Goal: Task Accomplishment & Management: Complete application form

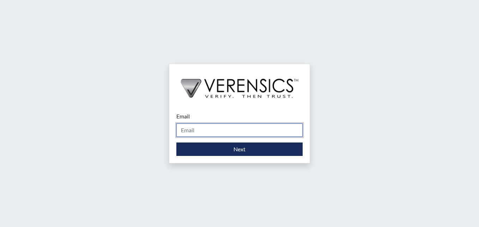
click at [197, 131] on input "Email" at bounding box center [239, 129] width 126 height 13
type input "[PERSON_NAME][EMAIL_ADDRESS][PERSON_NAME][DOMAIN_NAME]"
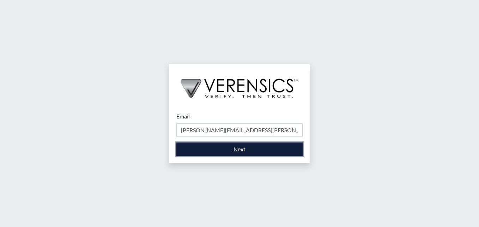
click at [197, 149] on button "Next" at bounding box center [239, 148] width 126 height 13
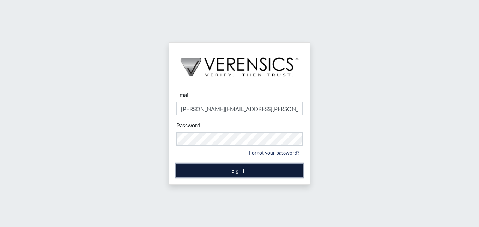
click at [185, 171] on button "Sign In" at bounding box center [239, 169] width 126 height 13
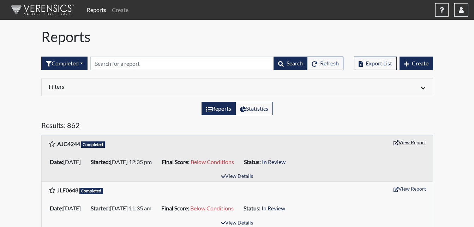
click at [406, 142] on button "View Report" at bounding box center [409, 142] width 39 height 11
click at [420, 62] on span "Create" at bounding box center [420, 63] width 17 height 7
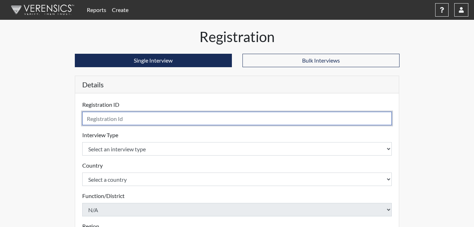
click at [132, 119] on input "text" at bounding box center [237, 117] width 310 height 13
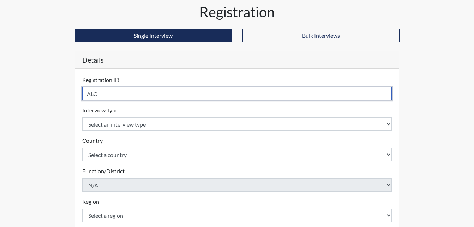
scroll to position [35, 0]
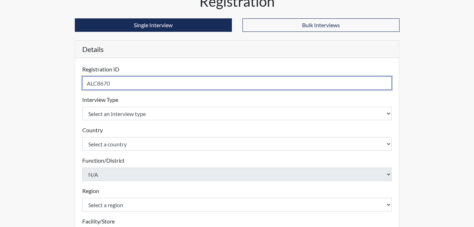
type input "ALC8670"
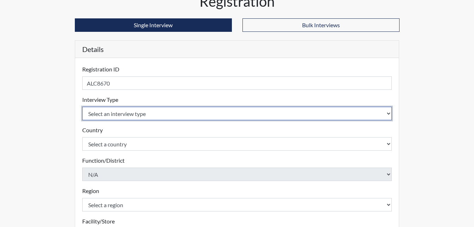
drag, startPoint x: 131, startPoint y: 115, endPoint x: 128, endPoint y: 118, distance: 4.5
click at [131, 115] on select "Select an interview type Corrections Pre-Employment" at bounding box center [237, 113] width 310 height 13
select select "ff733e93-e1bf-11ea-9c9f-0eff0cf7eb8f"
click at [82, 107] on select "Select an interview type Corrections Pre-Employment" at bounding box center [237, 113] width 310 height 13
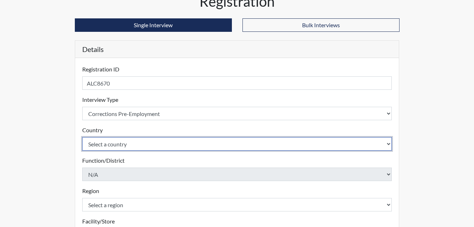
click at [127, 145] on select "Select a country [GEOGRAPHIC_DATA] [GEOGRAPHIC_DATA]" at bounding box center [237, 143] width 310 height 13
select select "united-states-of-[GEOGRAPHIC_DATA]"
click at [82, 137] on select "Select a country [GEOGRAPHIC_DATA] [GEOGRAPHIC_DATA]" at bounding box center [237, 143] width 310 height 13
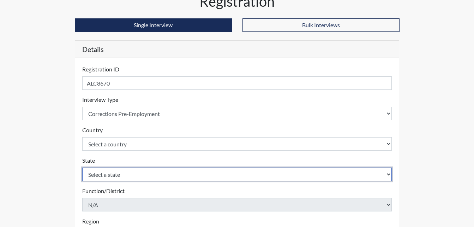
click at [126, 174] on select "Select a state [US_STATE] [US_STATE] [US_STATE] [US_STATE] [US_STATE] [US_STATE…" at bounding box center [237, 173] width 310 height 13
select select "GA"
click at [82, 167] on select "Select a state [US_STATE] [US_STATE] [US_STATE] [US_STATE] [US_STATE] [US_STATE…" at bounding box center [237, 173] width 310 height 13
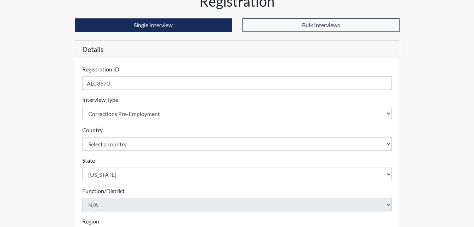
click at [131, 157] on div "State Select a state [US_STATE] [US_STATE] [US_STATE] [US_STATE] [US_STATE] [US…" at bounding box center [237, 168] width 310 height 25
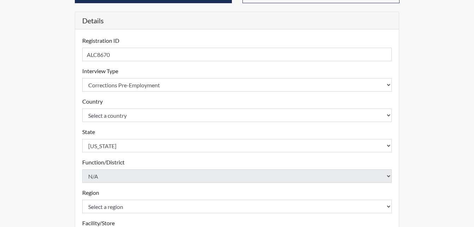
scroll to position [71, 0]
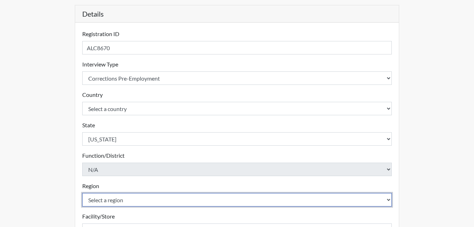
click at [139, 194] on select "Select a region [GEOGRAPHIC_DATA]" at bounding box center [237, 199] width 310 height 13
click at [138, 197] on select "Select a region [GEOGRAPHIC_DATA]" at bounding box center [237, 199] width 310 height 13
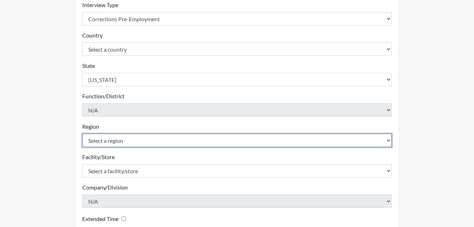
scroll to position [201, 0]
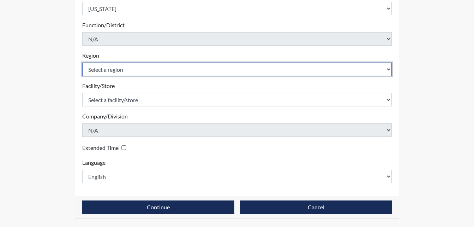
click at [119, 66] on select "Select a region [GEOGRAPHIC_DATA]" at bounding box center [237, 68] width 310 height 13
select select "8bdab1f8-09d2-48bf-ae6d-f2dae3084107"
click at [82, 62] on select "Select a region [GEOGRAPHIC_DATA]" at bounding box center [237, 68] width 310 height 13
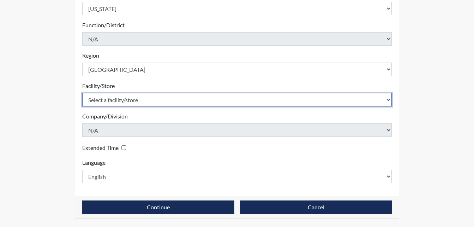
click at [120, 99] on select "Select a facility/store [GEOGRAPHIC_DATA] [PERSON_NAME] [PERSON_NAME] Unit Metr…" at bounding box center [237, 99] width 310 height 13
select select "226f3449-6468-4bad-86c2-dd5091f02e51"
click at [82, 93] on select "Select a facility/store [GEOGRAPHIC_DATA] [PERSON_NAME] [PERSON_NAME] Unit Metr…" at bounding box center [237, 99] width 310 height 13
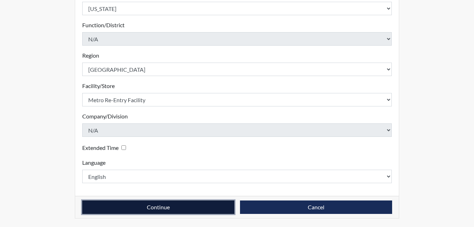
click at [124, 209] on button "Continue" at bounding box center [158, 206] width 152 height 13
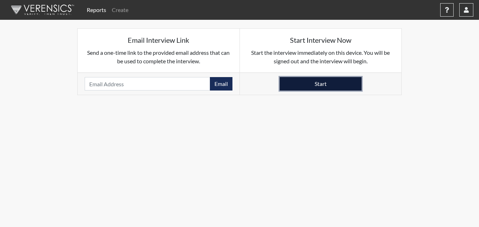
click at [298, 82] on button "Start" at bounding box center [321, 83] width 82 height 13
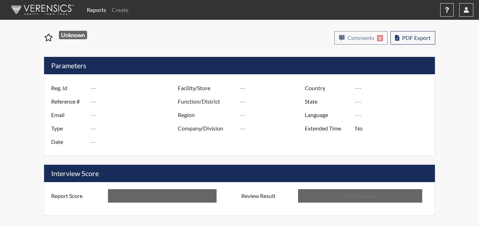
type input "AJC4244"
type input "51681"
type input "---"
type input "Corrections Pre-Employment"
type input "[DATE]"
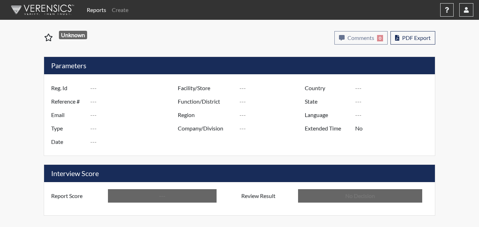
type input "Metro Re-Entry Facility"
type input "[GEOGRAPHIC_DATA]"
type input "United States"
type input "Georgia"
type input "English"
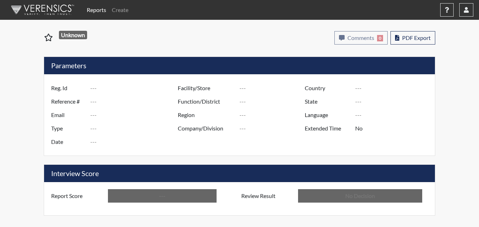
type input "Below Conditions"
type input "In Review"
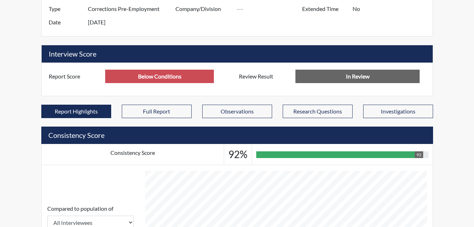
scroll to position [374, 0]
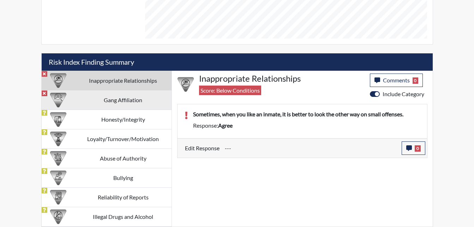
click at [99, 101] on td "Gang Affiliation" at bounding box center [123, 99] width 97 height 19
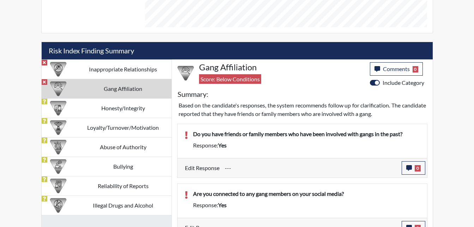
scroll to position [456, 0]
